Goal: Navigation & Orientation: Go to known website

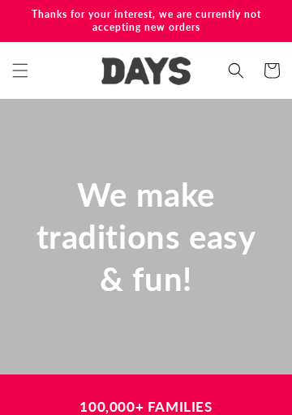
scroll to position [0, 793]
